Goal: Navigation & Orientation: Find specific page/section

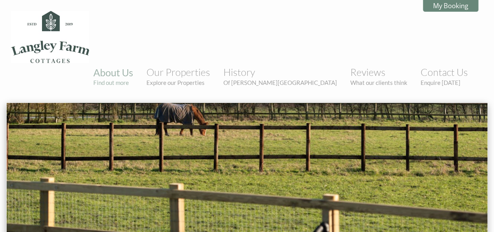
click at [174, 63] on ul "About Us Find out more Our Properties Explore our Properties History Of Langley…" at bounding box center [281, 77] width 386 height 28
click at [133, 66] on link "About Us Find out more" at bounding box center [113, 76] width 40 height 20
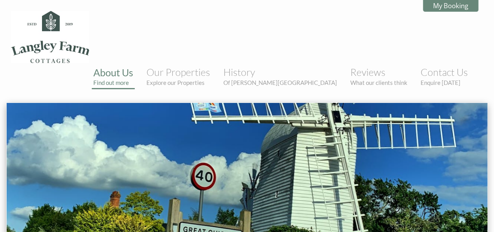
click at [133, 66] on link "About Us Find out more" at bounding box center [113, 76] width 40 height 20
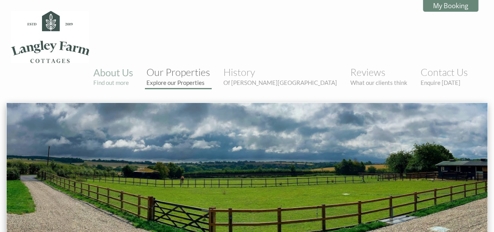
click at [210, 79] on small "Explore our Properties" at bounding box center [179, 82] width 64 height 7
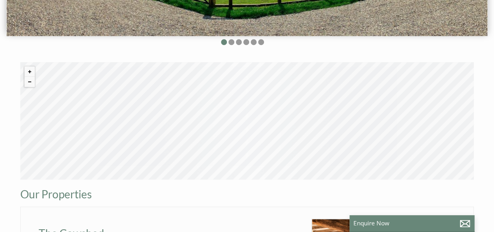
scroll to position [231, 0]
click at [31, 77] on button "Zoom out" at bounding box center [30, 82] width 10 height 10
click at [30, 77] on button "Zoom out" at bounding box center [30, 82] width 10 height 10
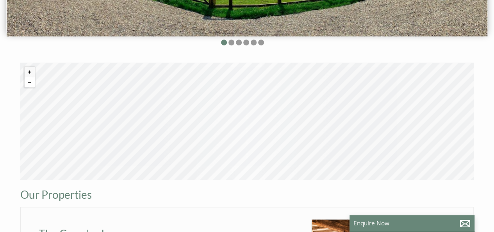
click at [30, 77] on button "Zoom out" at bounding box center [30, 82] width 10 height 10
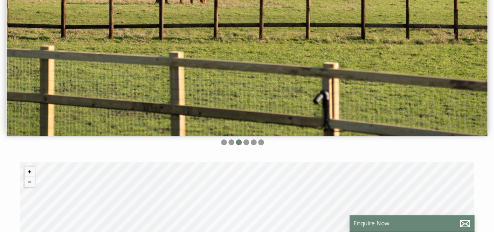
scroll to position [88, 0]
